Goal: Navigation & Orientation: Find specific page/section

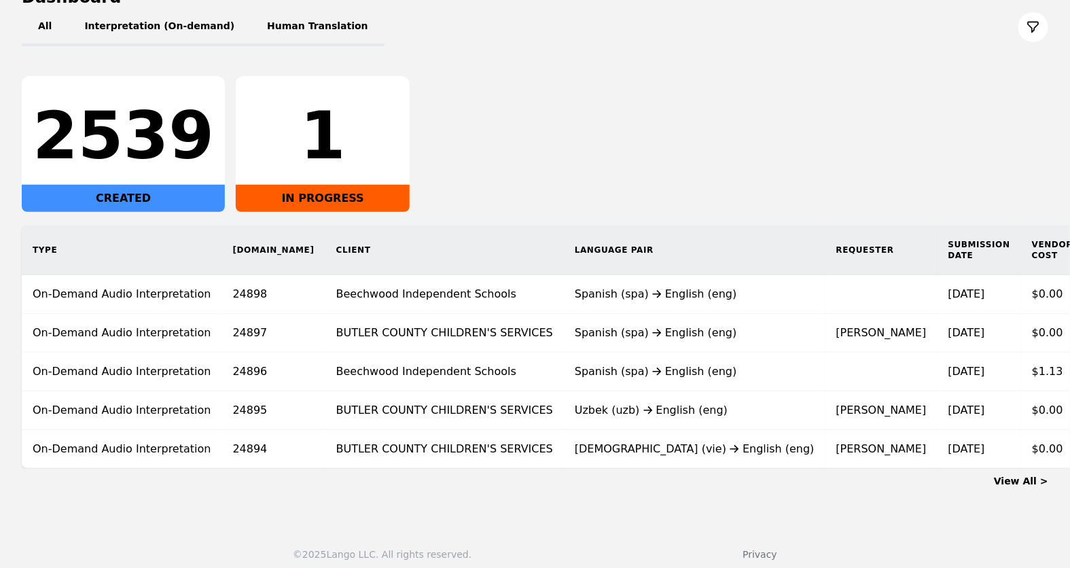
scroll to position [181, 0]
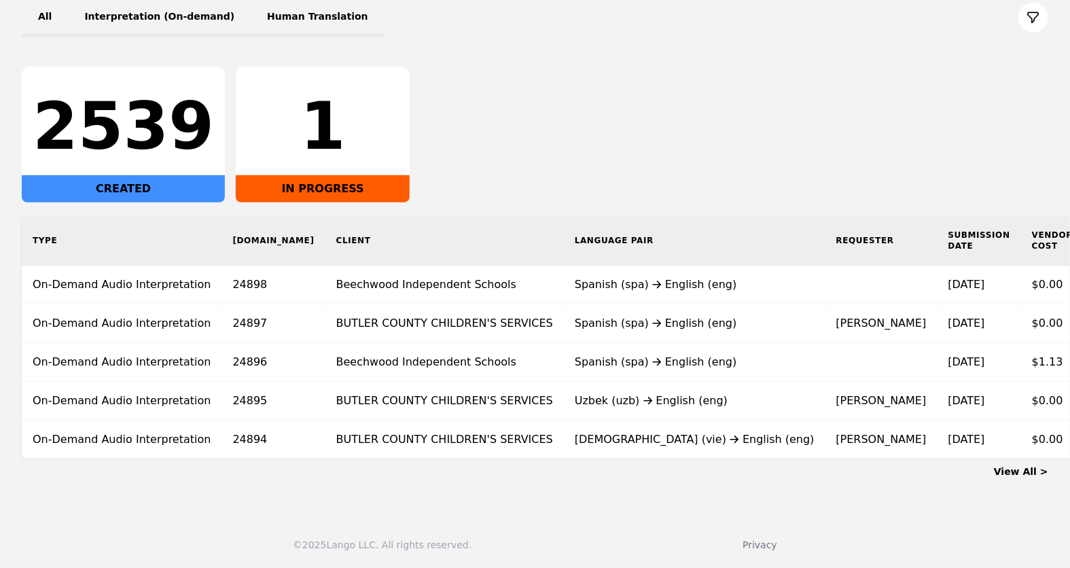
click at [1033, 475] on link "View All >" at bounding box center [1021, 471] width 54 height 11
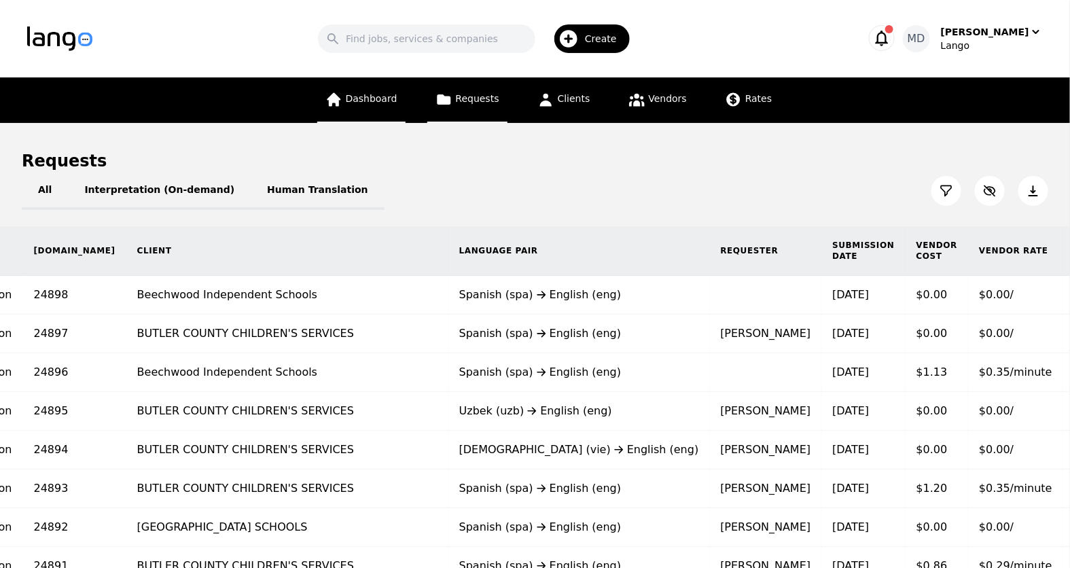
click at [365, 101] on span "Dashboard" at bounding box center [372, 98] width 52 height 11
